Goal: Task Accomplishment & Management: Manage account settings

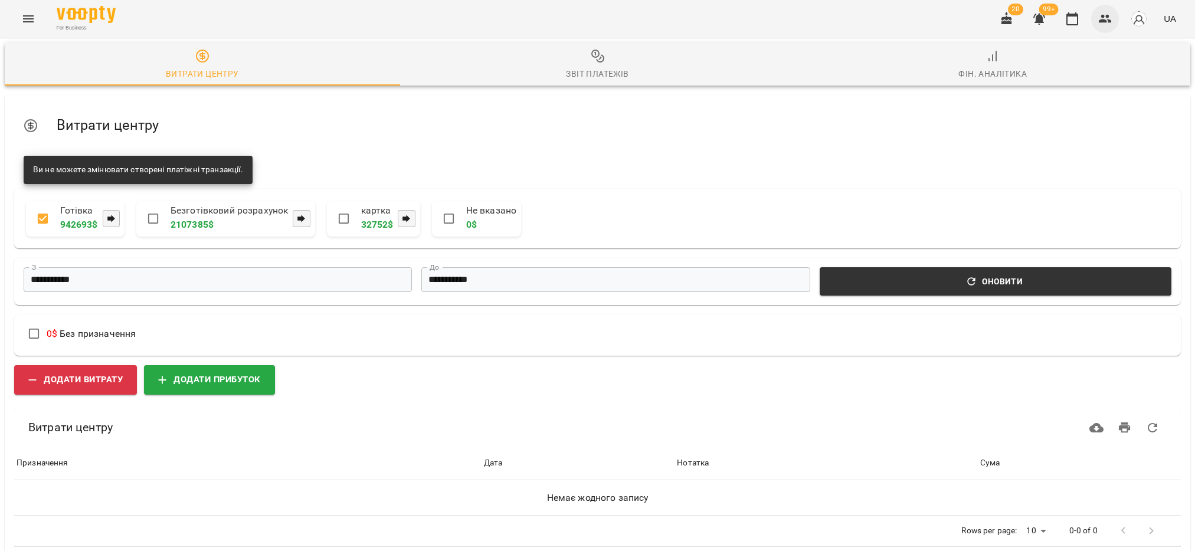
click at [1106, 17] on icon "button" at bounding box center [1105, 19] width 13 height 8
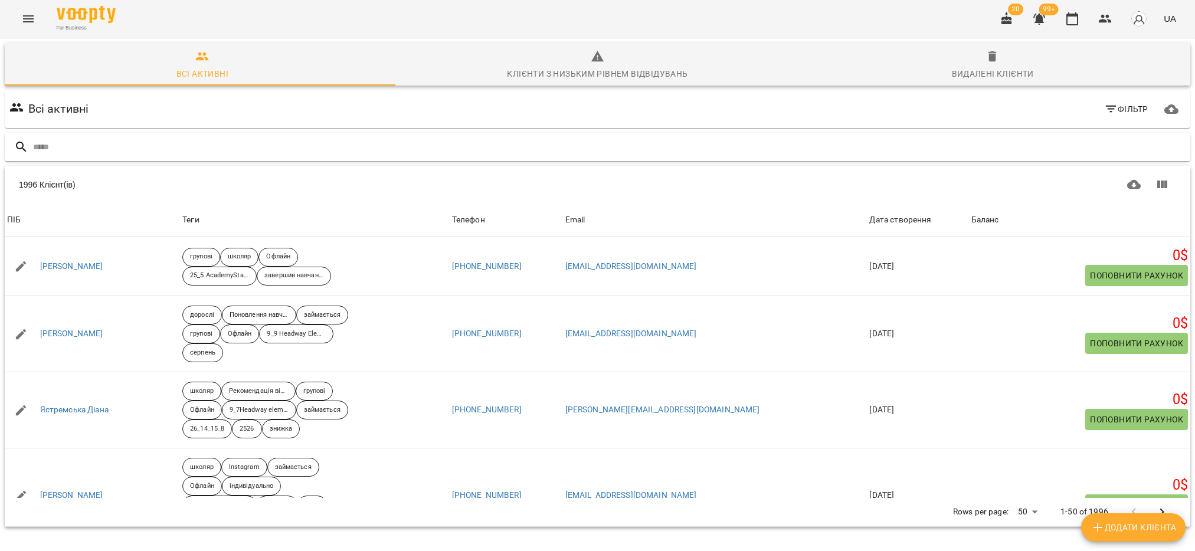
click at [75, 143] on input "text" at bounding box center [609, 146] width 1152 height 19
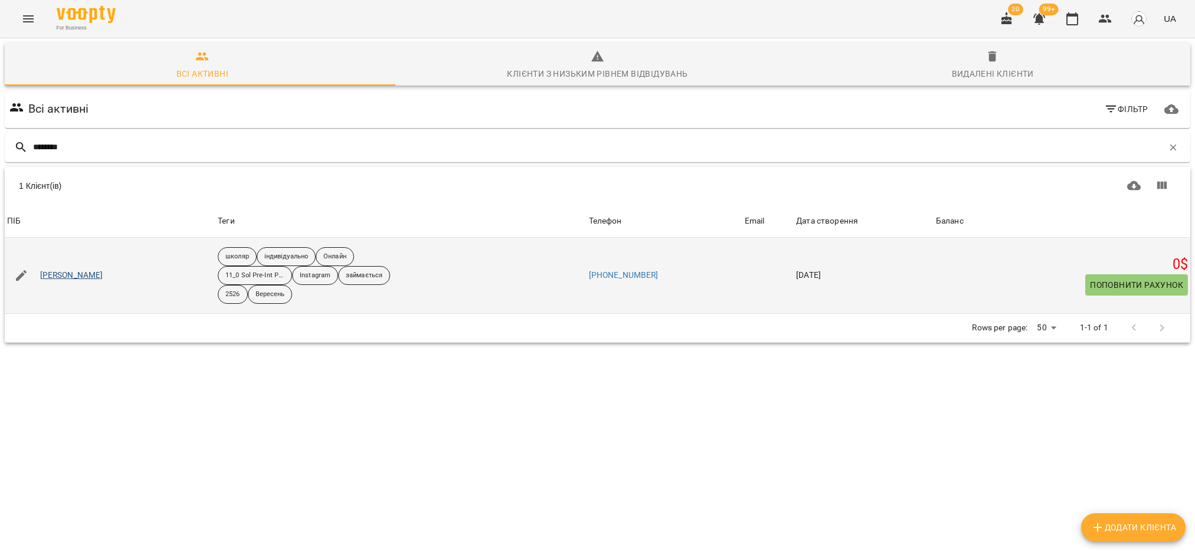
type input "********"
click at [68, 270] on link "[PERSON_NAME]" at bounding box center [71, 276] width 63 height 12
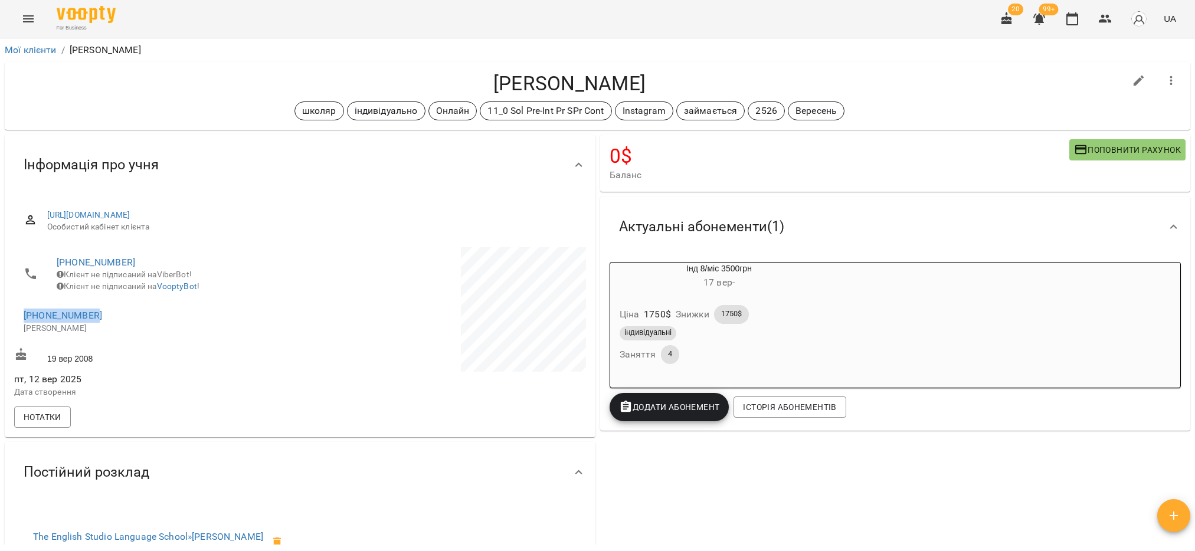
drag, startPoint x: 117, startPoint y: 328, endPoint x: 8, endPoint y: 329, distance: 109.8
click at [8, 329] on div "https://www.voopty.com/client/67e2bd1bcdfcd2fca8e8c93c/68c42ded4675e6ca7f900118…" at bounding box center [300, 315] width 591 height 241
click at [195, 398] on p "Дата створення" at bounding box center [155, 393] width 283 height 12
